Goal: Transaction & Acquisition: Subscribe to service/newsletter

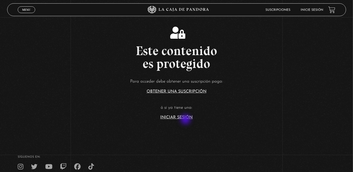
click at [186, 120] on section "Este contenido es protegido Para acceder debe obtener una suscripción paga: Obt…" at bounding box center [176, 69] width 353 height 138
click at [182, 116] on link "Iniciar Sesión" at bounding box center [176, 117] width 32 height 4
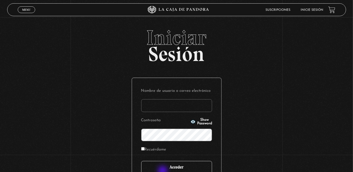
type input "rebe_sanchez28@hotmail.com"
click at [163, 171] on input "Acceder" at bounding box center [176, 167] width 71 height 13
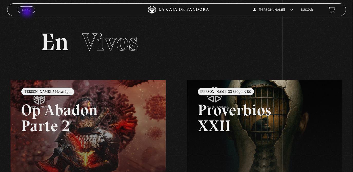
click at [27, 12] on link "Menu Cerrar" at bounding box center [26, 9] width 17 height 7
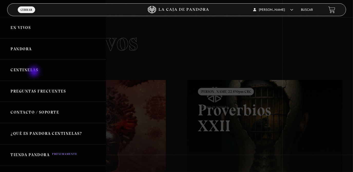
click at [35, 72] on link "Centinelas" at bounding box center [53, 69] width 106 height 21
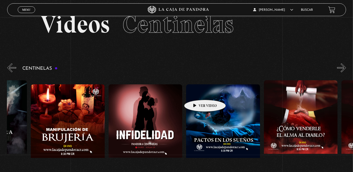
scroll to position [0, 2618]
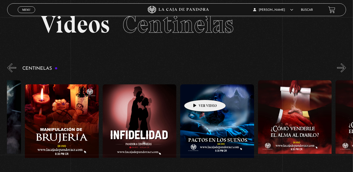
click at [290, 96] on figure at bounding box center [295, 126] width 74 height 92
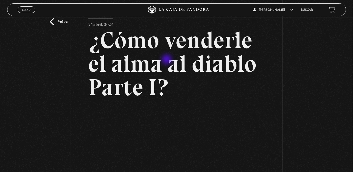
scroll to position [14, 0]
